Goal: Find specific page/section: Find specific page/section

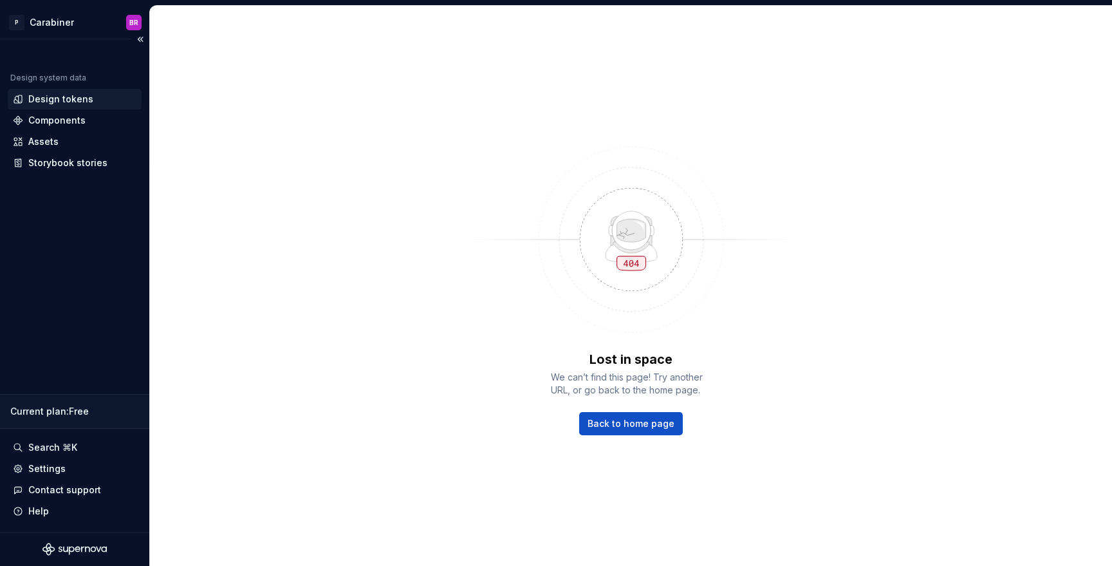
click at [57, 98] on div "Design tokens" at bounding box center [60, 99] width 65 height 13
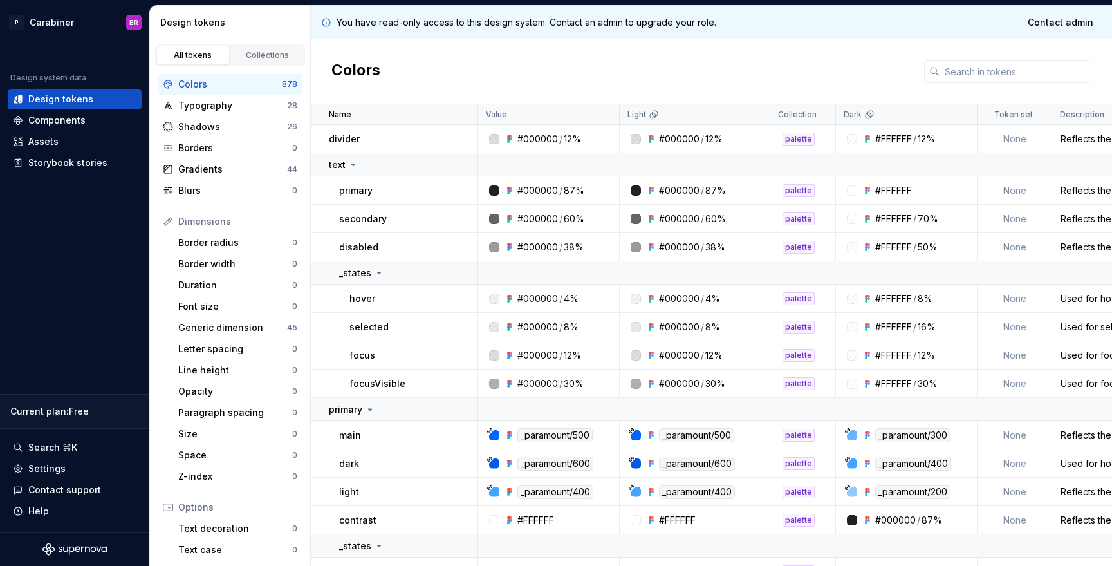
click at [496, 191] on div at bounding box center [494, 190] width 10 height 10
click at [900, 191] on div "#FFFFFF" at bounding box center [893, 190] width 37 height 13
click at [219, 107] on div "Typography" at bounding box center [232, 105] width 109 height 13
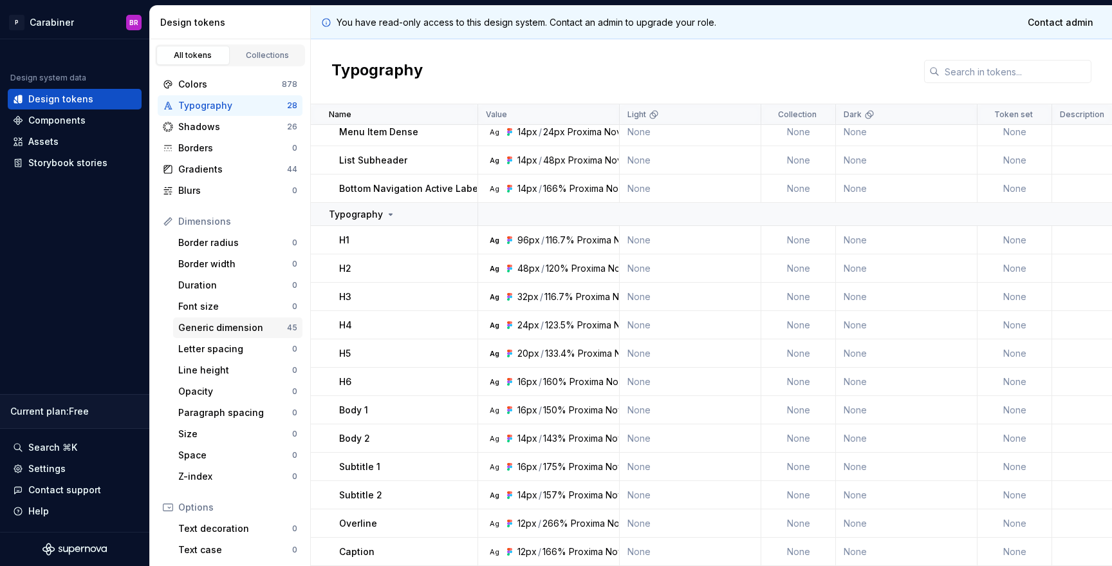
scroll to position [139, 0]
